Goal: Task Accomplishment & Management: Use online tool/utility

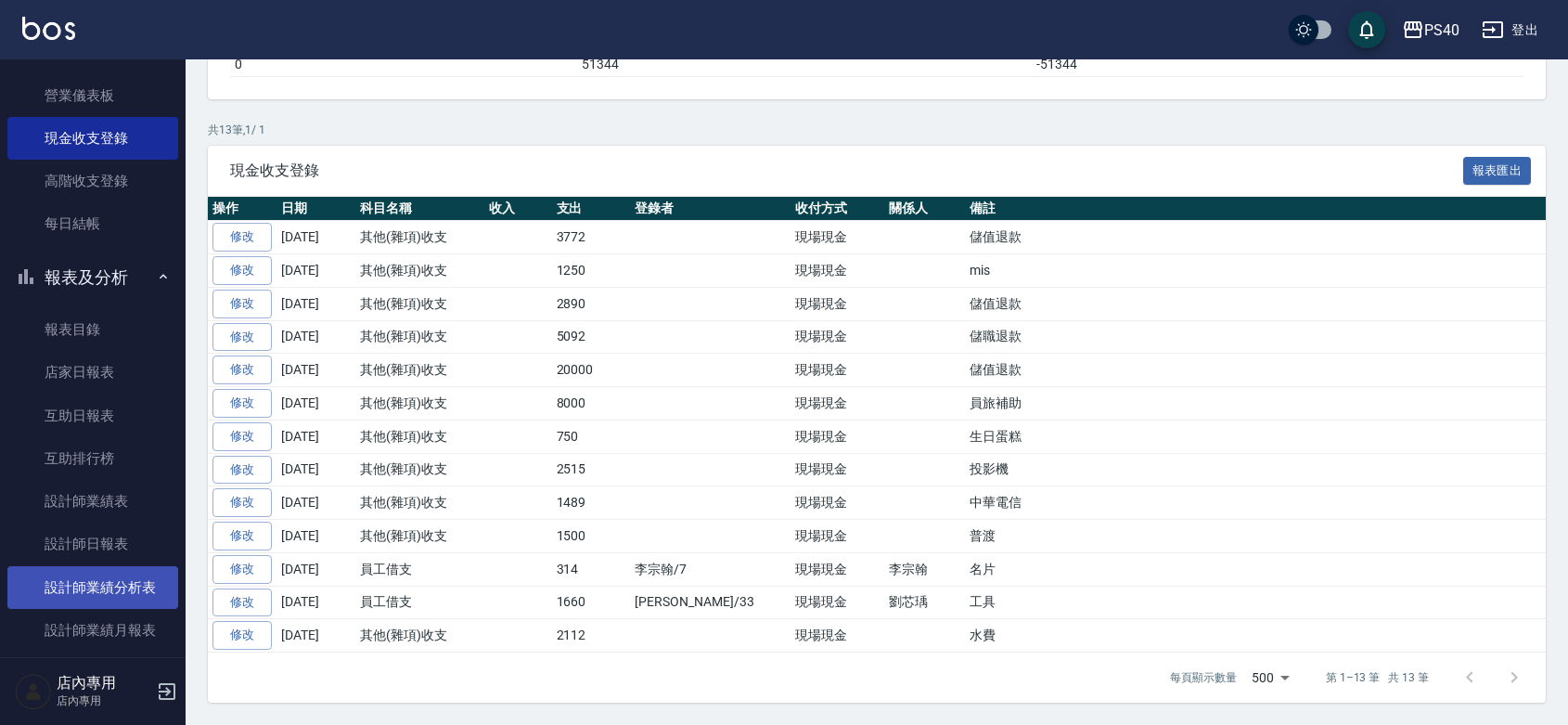
scroll to position [270, 0]
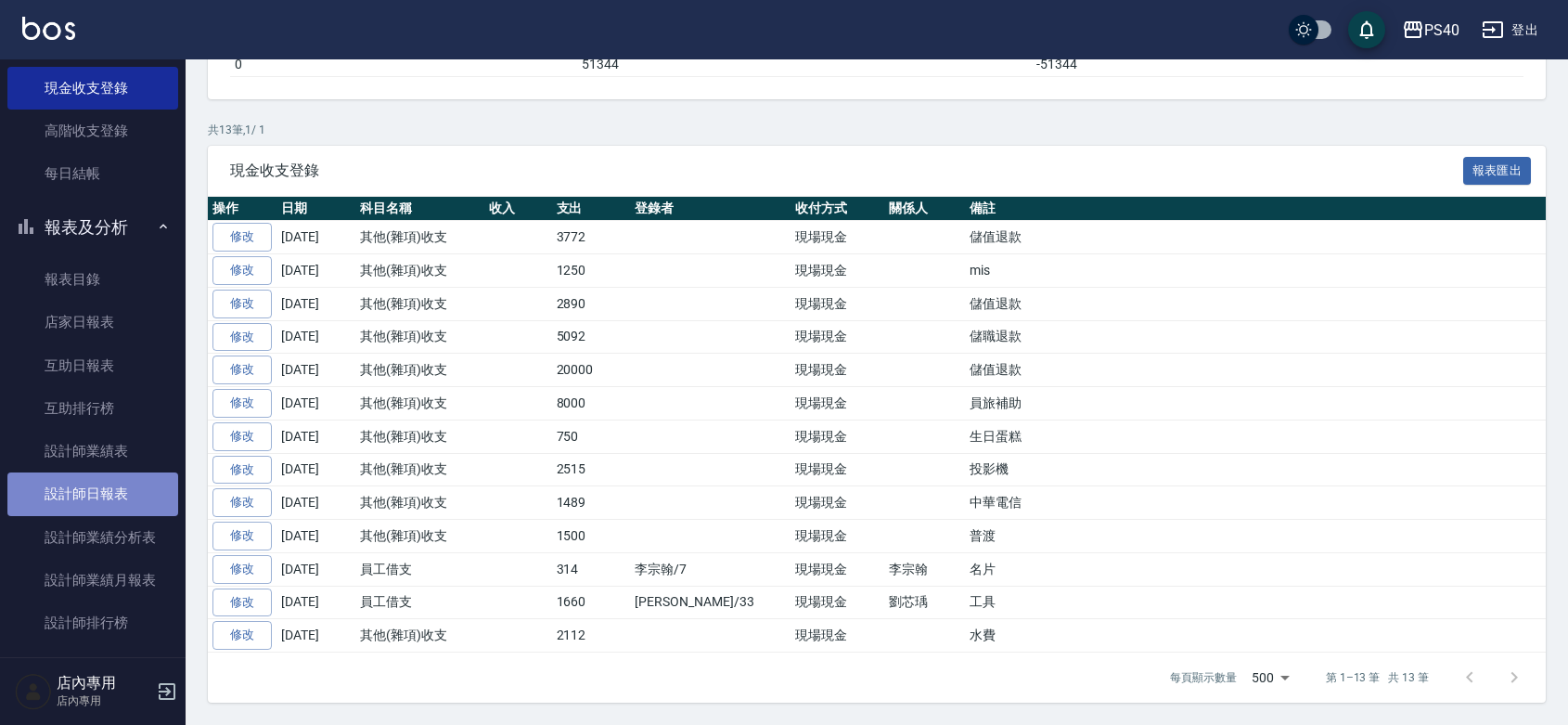
click at [105, 493] on link "設計師日報表" at bounding box center [93, 493] width 171 height 42
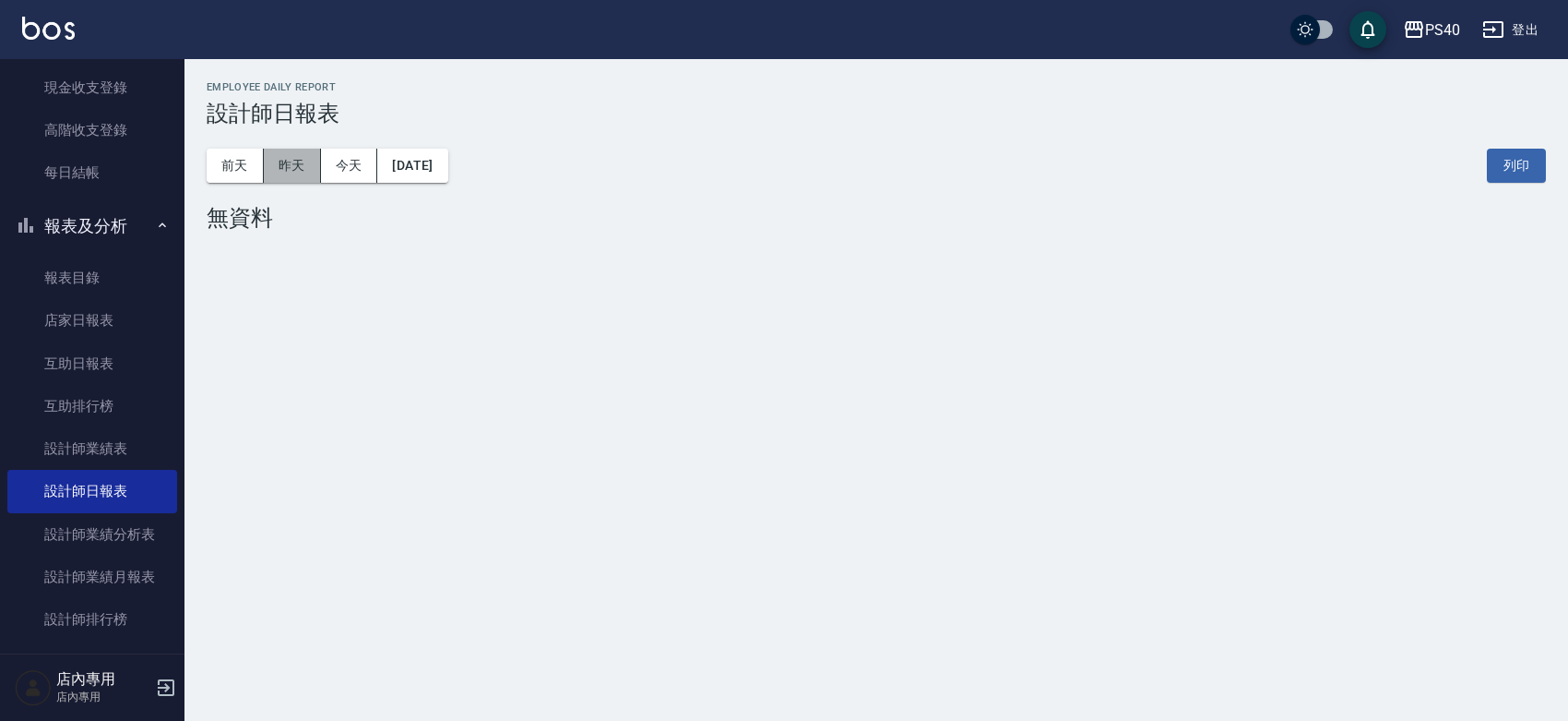
click at [310, 167] on button "昨天" at bounding box center [293, 166] width 58 height 35
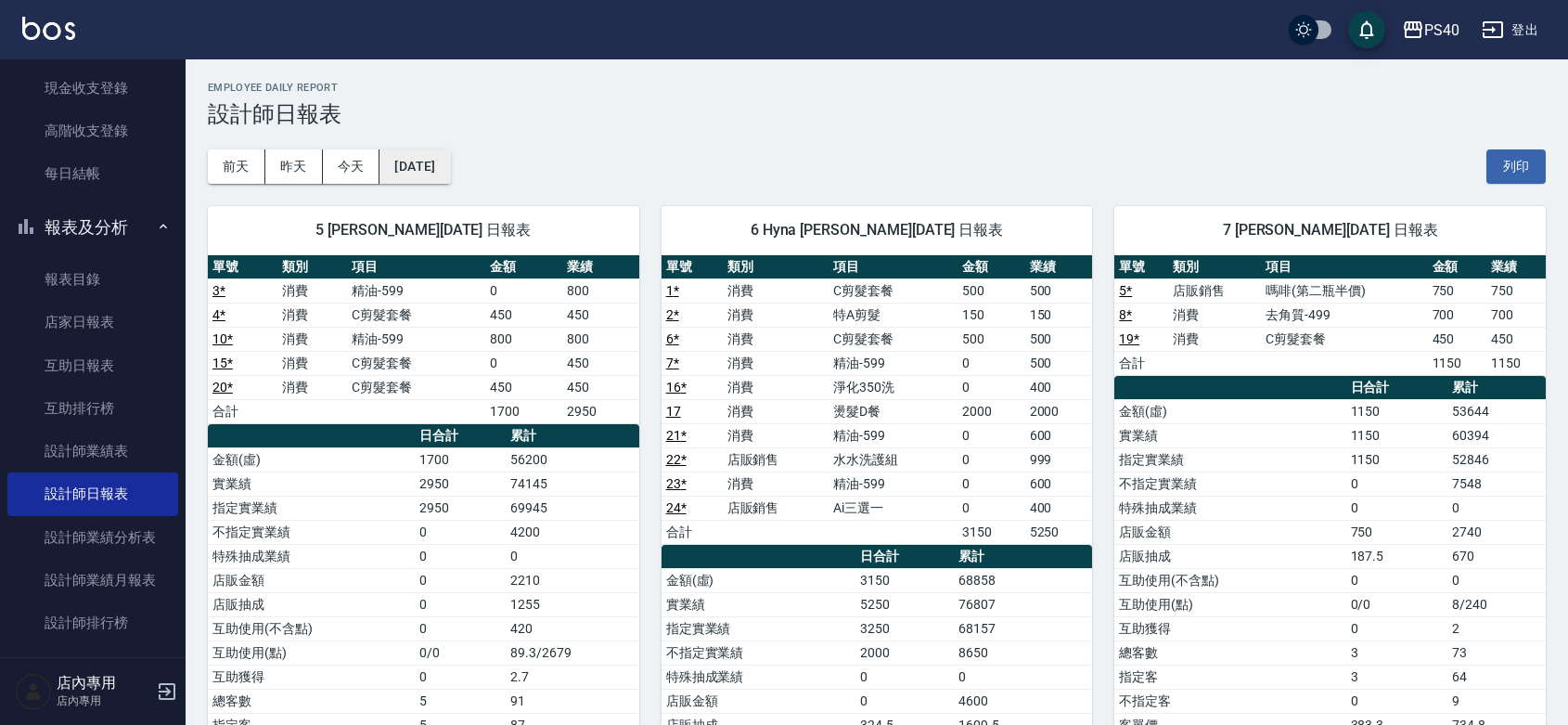
click at [404, 170] on button "[DATE]" at bounding box center [414, 167] width 70 height 35
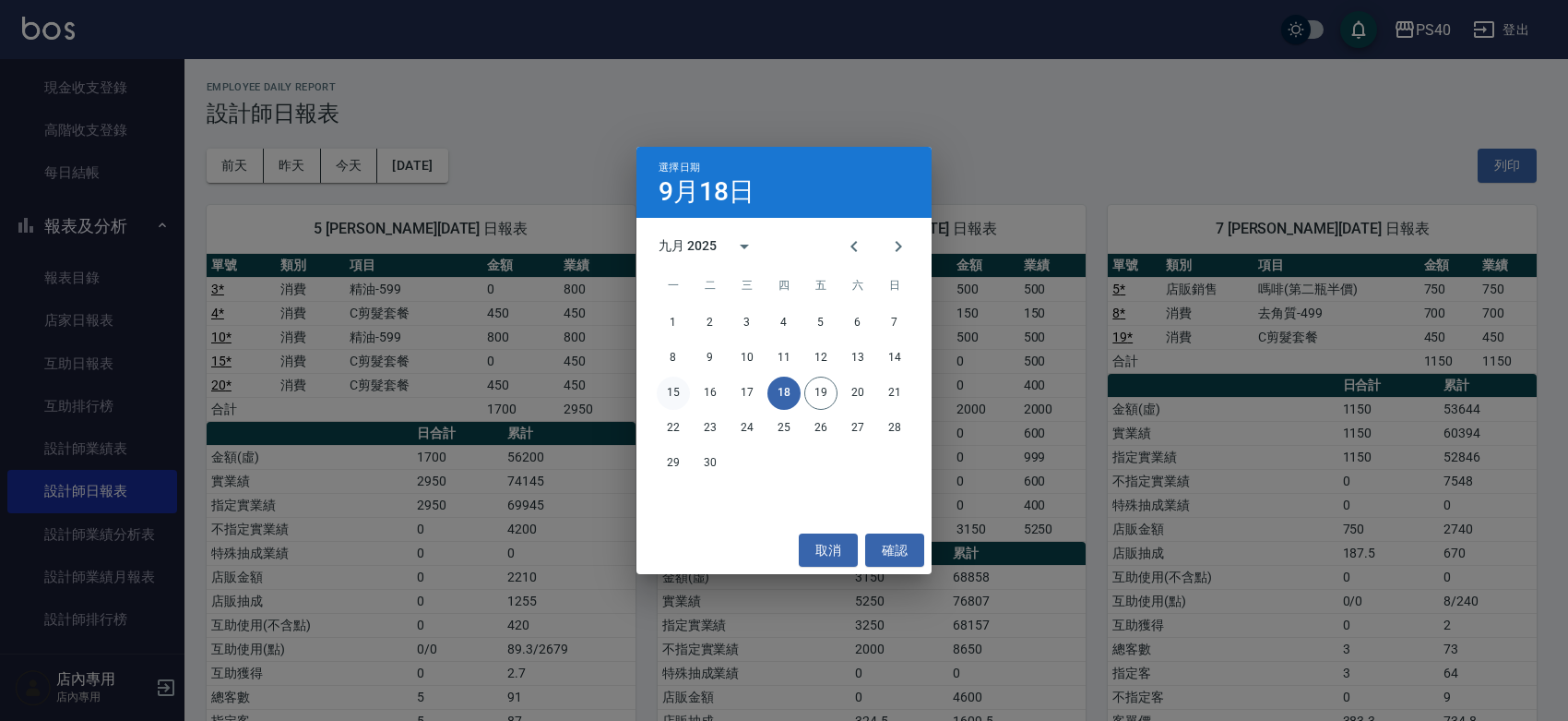
click at [677, 397] on button "15" at bounding box center [673, 393] width 34 height 34
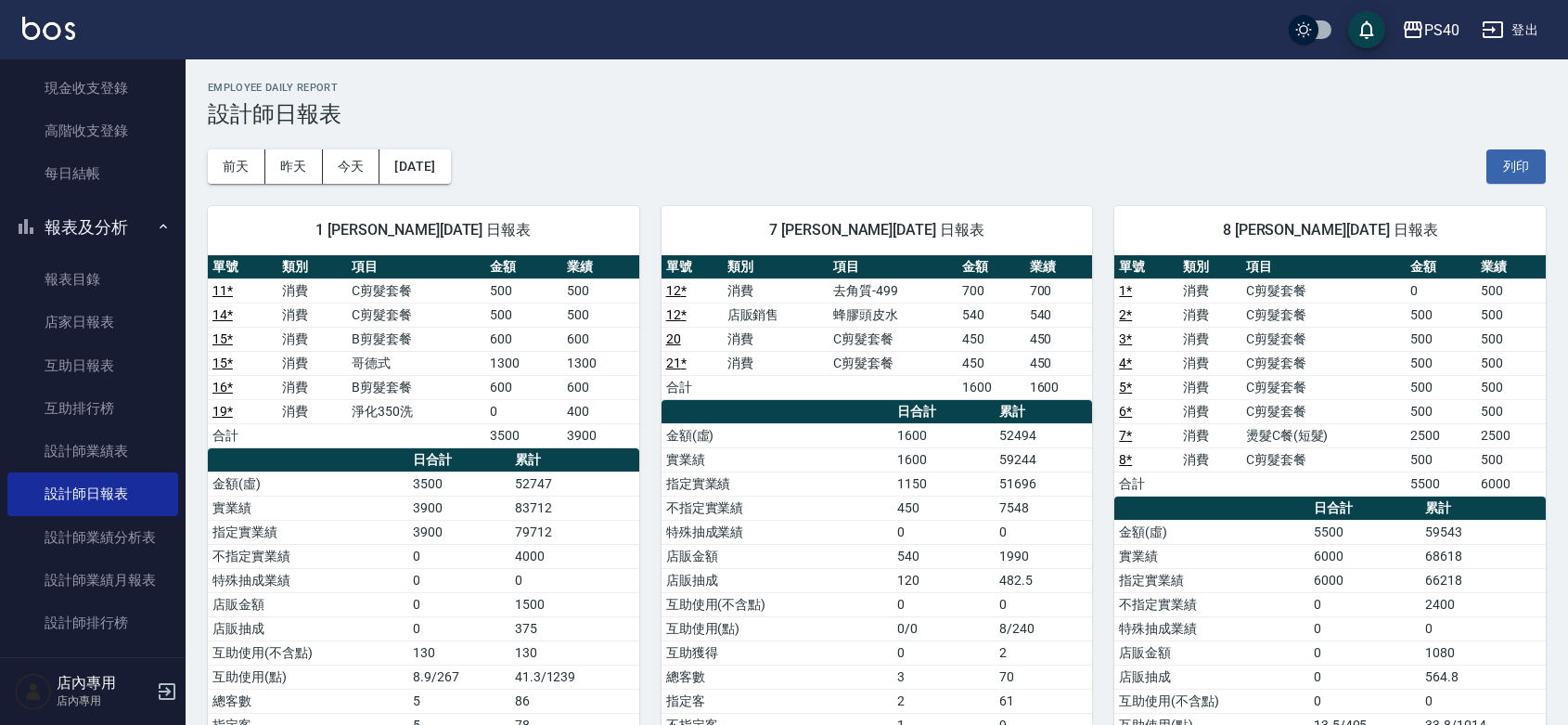
click at [682, 399] on td "合計" at bounding box center [691, 386] width 61 height 24
click at [388, 247] on div "1 [PERSON_NAME][DATE] 日報表" at bounding box center [423, 230] width 432 height 48
click at [618, 485] on td "52747" at bounding box center [575, 483] width 129 height 24
click at [561, 346] on td "600" at bounding box center [524, 338] width 77 height 24
click at [639, 404] on div "7 [PERSON_NAME][DATE] 日報表 單號 類別 項目 金額 業績 12 * 消費 去角質-499 700 700 12 * 店販銷售 蜂膠頭皮…" at bounding box center [866, 556] width 454 height 745
